Goal: Complete application form

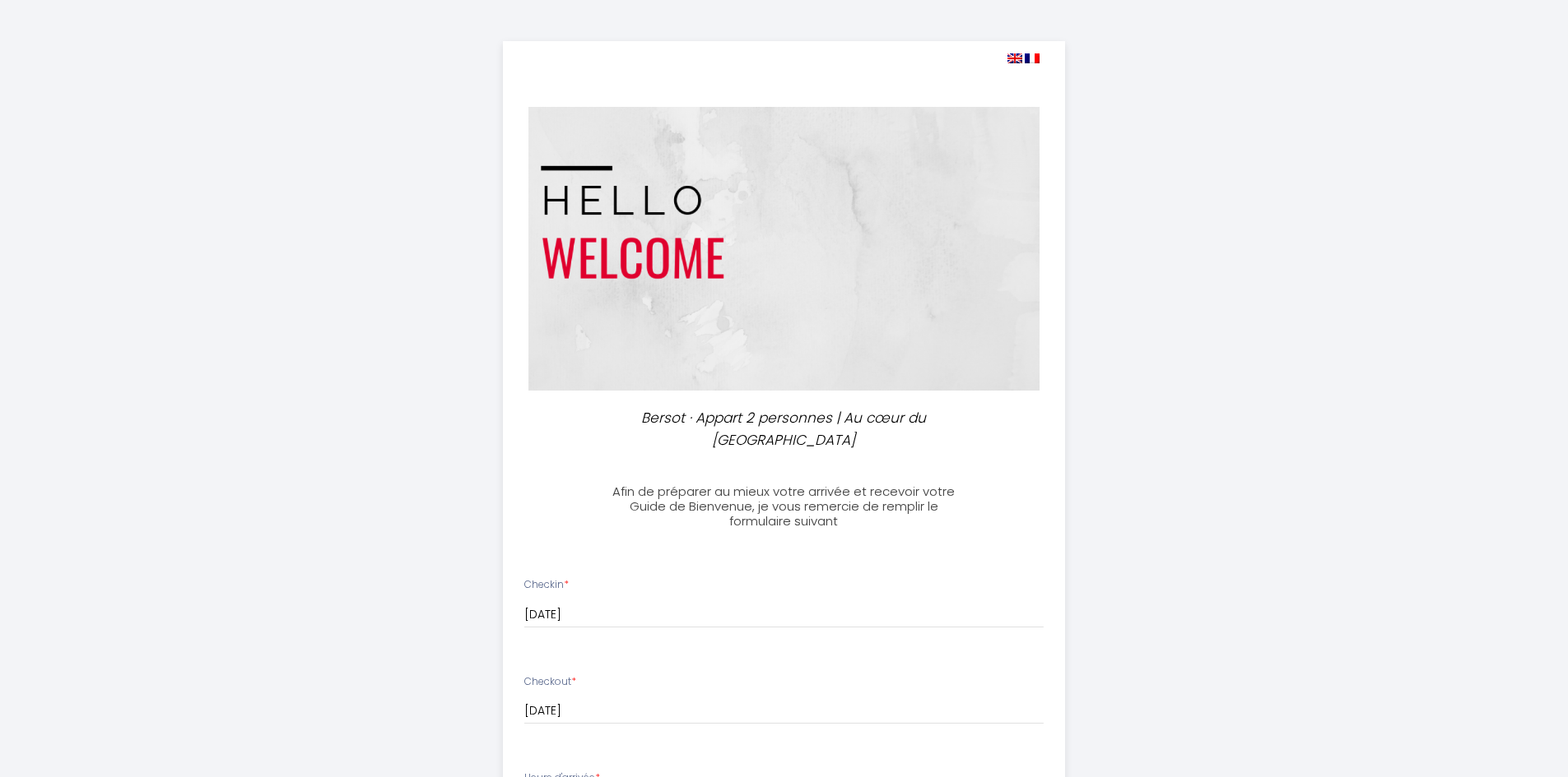
select select
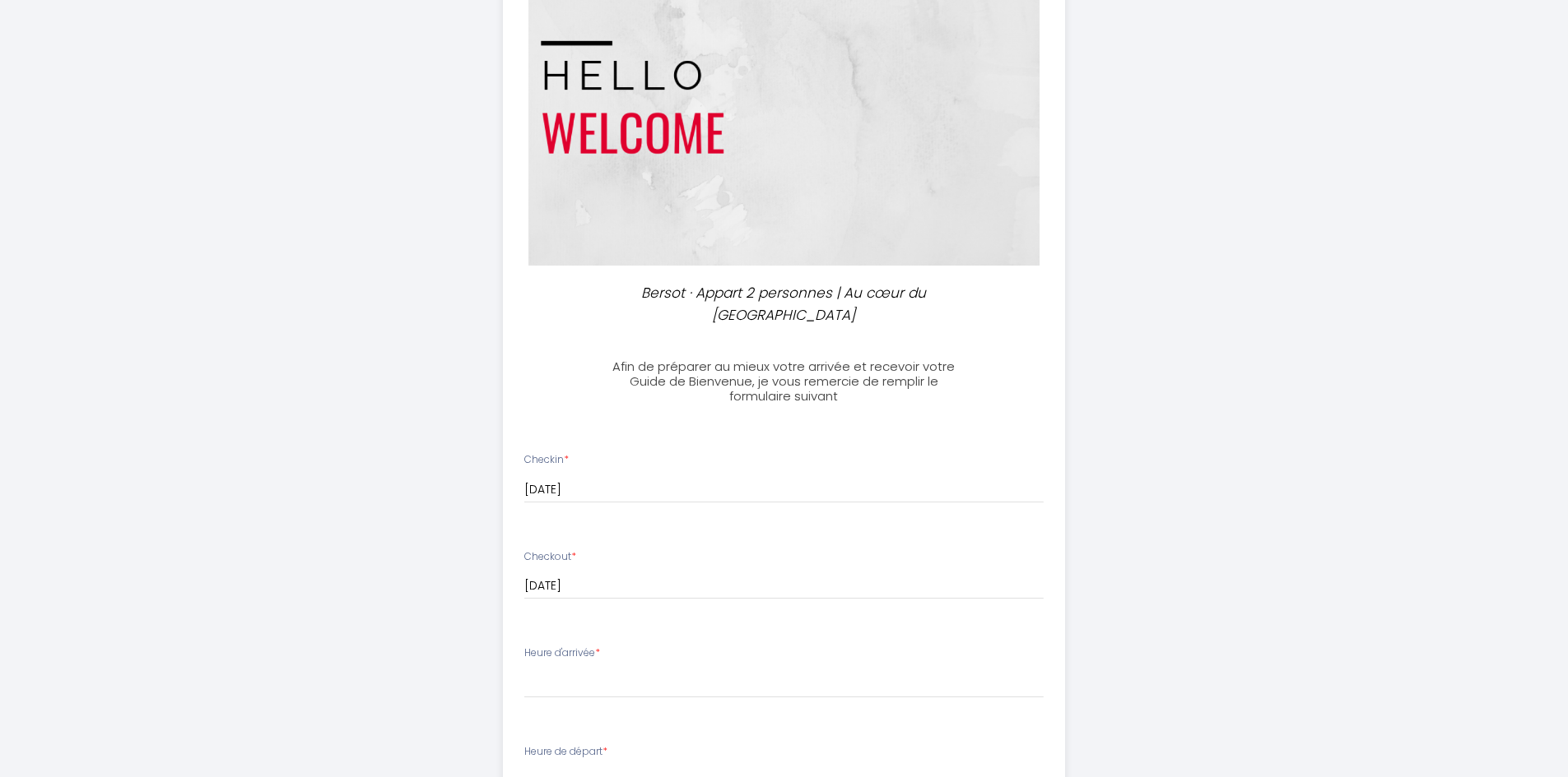
scroll to position [289, 0]
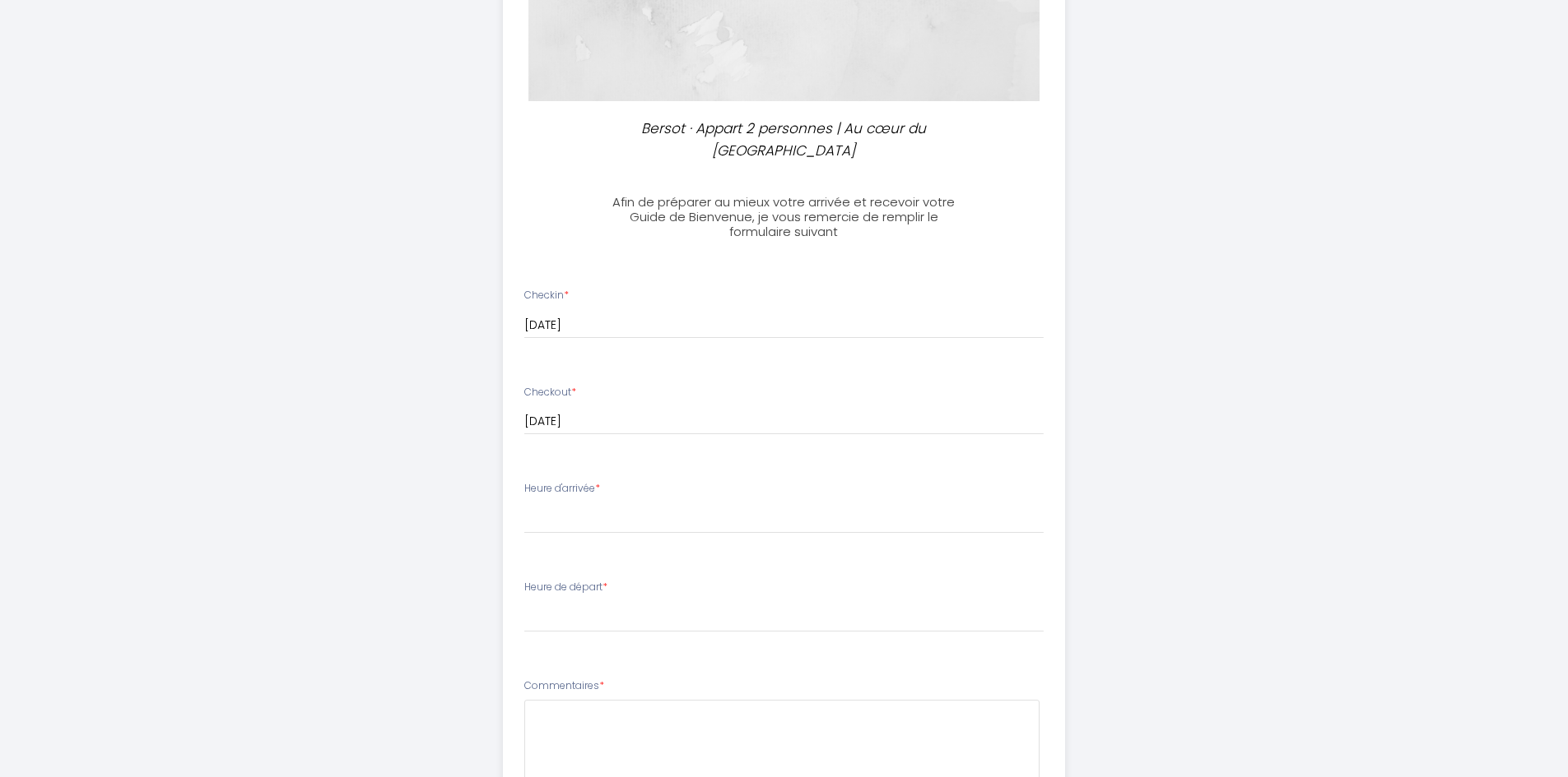
click at [564, 495] on label "Heure d'arrivée *" at bounding box center [562, 489] width 76 height 16
click at [582, 487] on label "Heure d'arrivée *" at bounding box center [562, 489] width 76 height 16
click at [565, 532] on select "16:00 16:30 17:00 17:30 18:00 18:30 19:00 19:30 20:00 20:30 21:00 21:30 22:00 2…" at bounding box center [784, 518] width 519 height 31
select select "17:00"
click at [524, 502] on select "16:00 16:30 17:00 17:30 18:00 18:30 19:00 19:30 20:00 20:30 21:00 21:30 22:00 2…" at bounding box center [784, 518] width 519 height 31
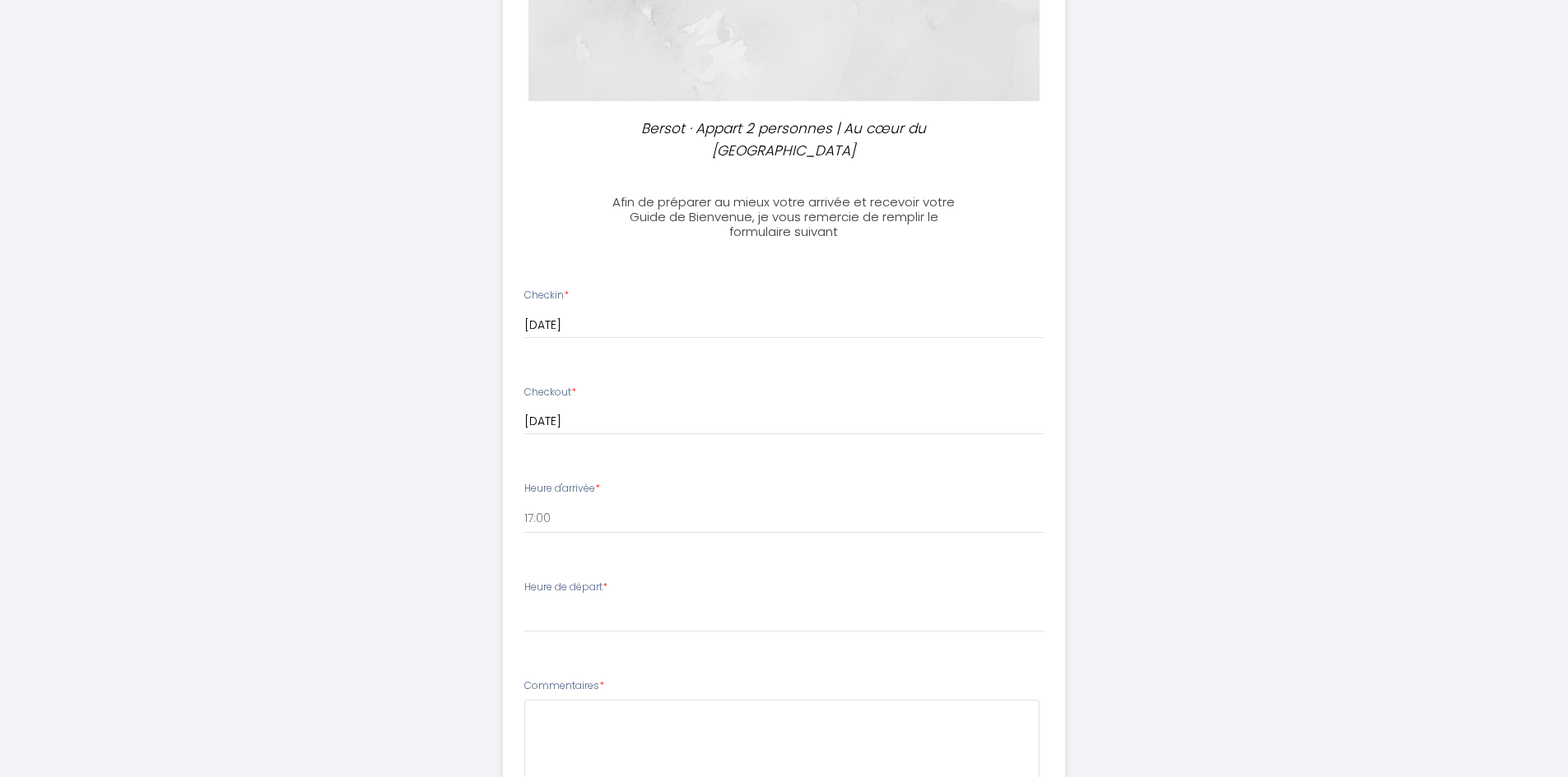
click at [537, 634] on li "Heure de départ * 00:00 00:30 01:00 01:30 02:00 02:30 03:00 03:30 04:00 04:30 0…" at bounding box center [784, 614] width 560 height 89
click at [545, 606] on select "00:00 00:30 01:00 01:30 02:00 02:30 03:00 03:30 04:00 04:30 05:00 05:30 06:00 0…" at bounding box center [784, 617] width 519 height 31
select select "10:00"
click at [524, 601] on select "00:00 00:30 01:00 01:30 02:00 02:30 03:00 03:30 04:00 04:30 05:00 05:30 06:00 0…" at bounding box center [784, 617] width 519 height 31
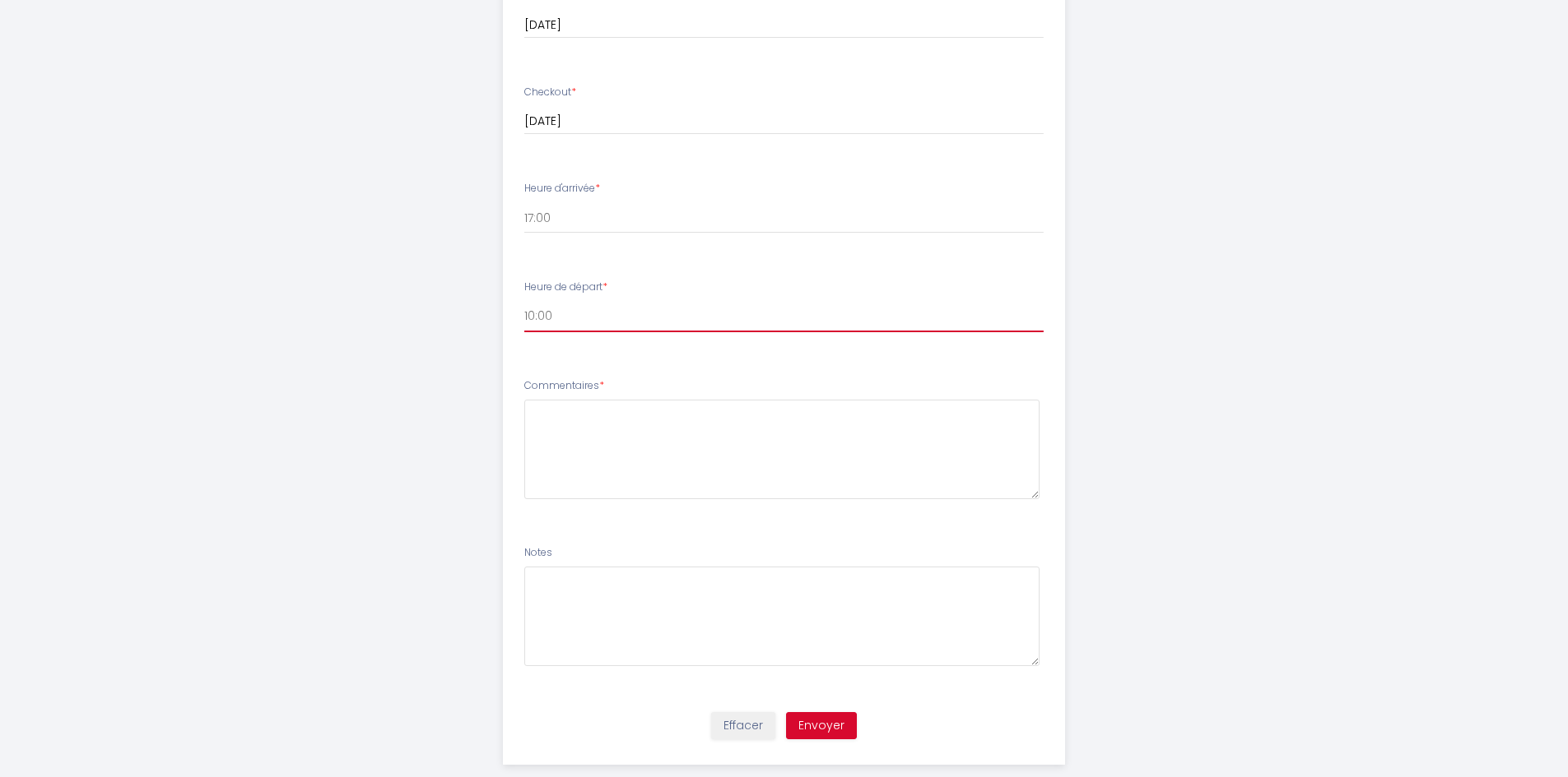
scroll to position [619, 0]
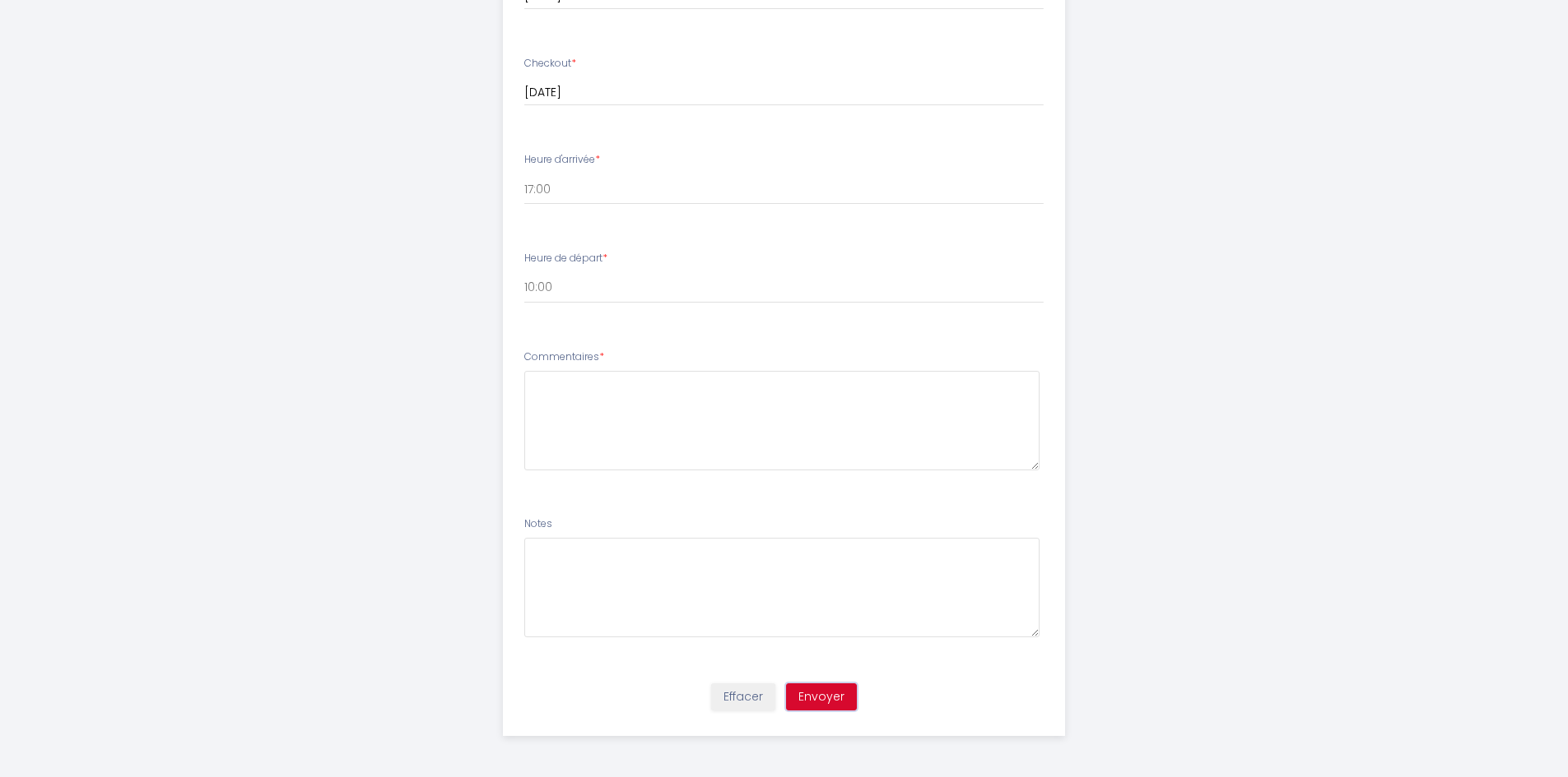
click at [822, 687] on button "Envoyer" at bounding box center [821, 697] width 70 height 28
click at [723, 397] on textarea at bounding box center [782, 421] width 515 height 100
type textarea "RAS"
click at [793, 704] on button "Envoyer" at bounding box center [821, 697] width 70 height 28
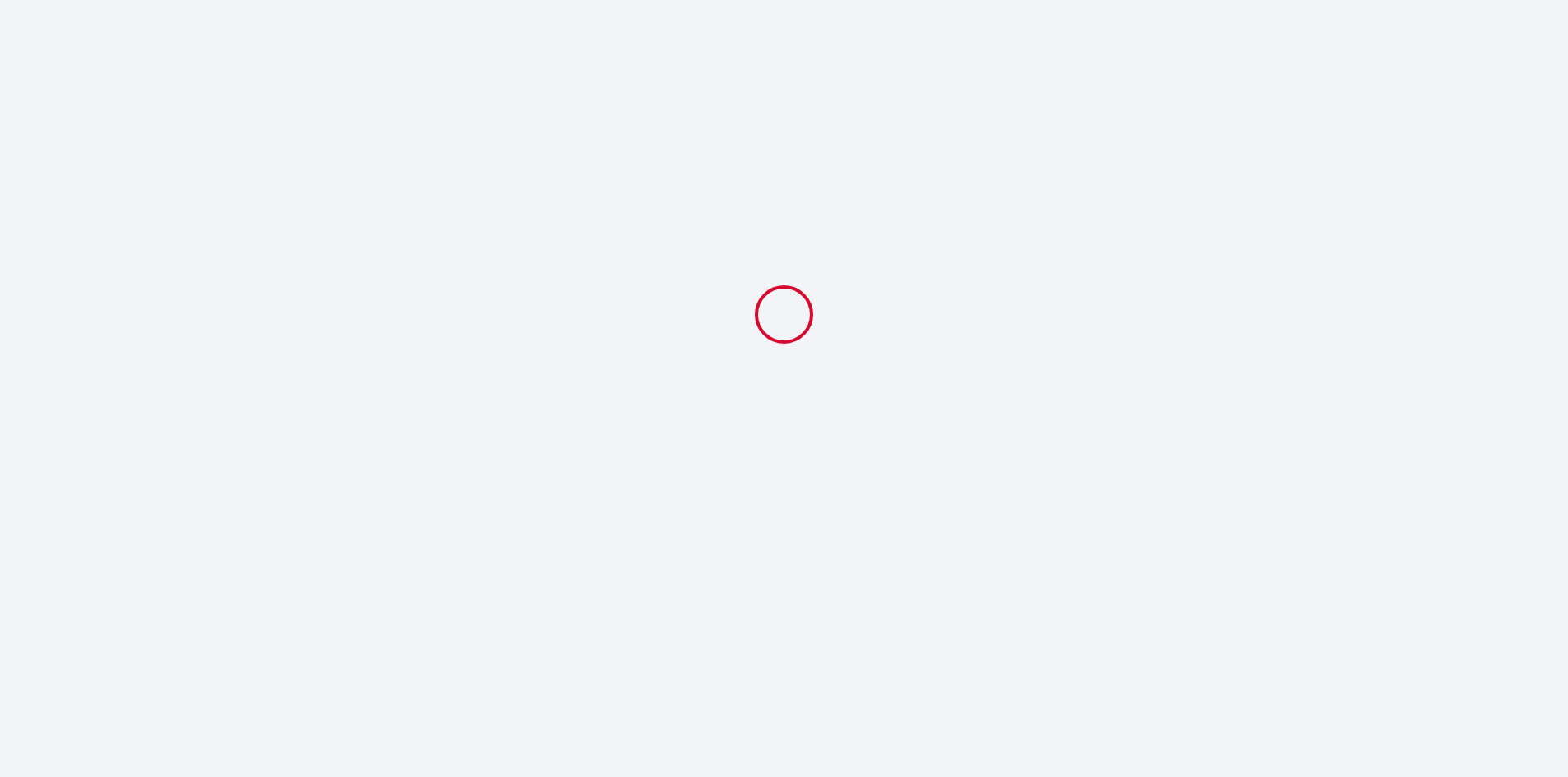
scroll to position [0, 0]
select select "17:00"
select select "10:00"
